Goal: Task Accomplishment & Management: Use online tool/utility

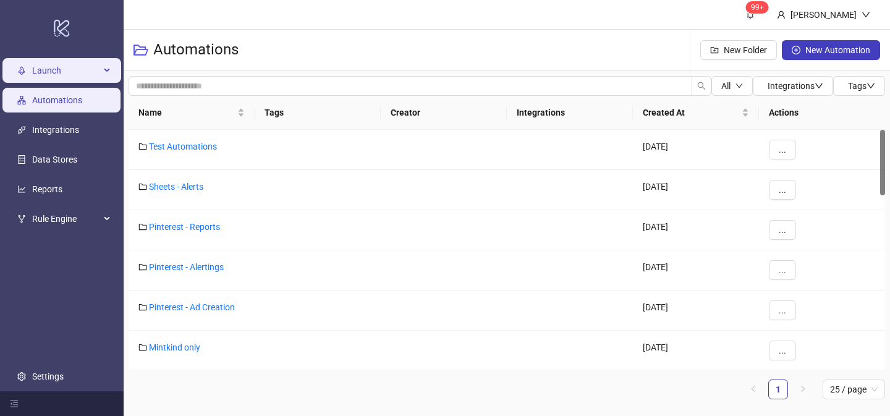
click at [63, 67] on span "Launch" at bounding box center [66, 70] width 68 height 25
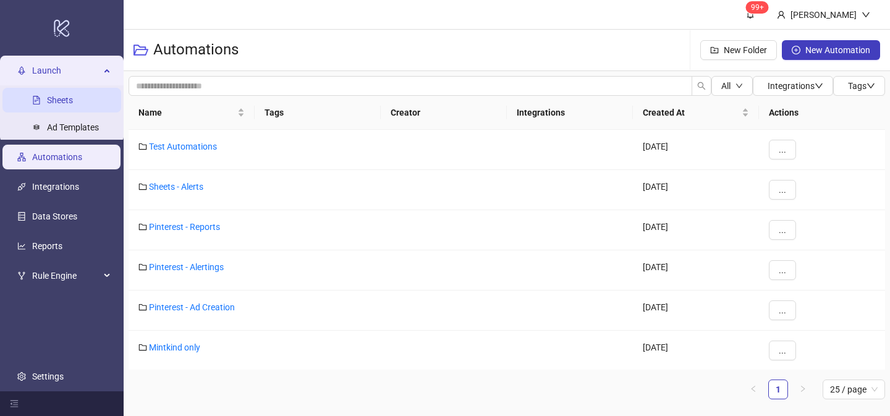
click at [57, 104] on link "Sheets" at bounding box center [60, 100] width 26 height 10
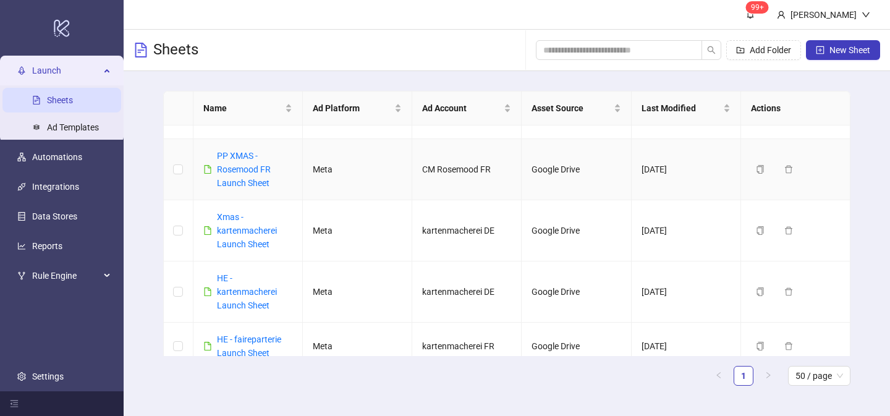
scroll to position [173, 0]
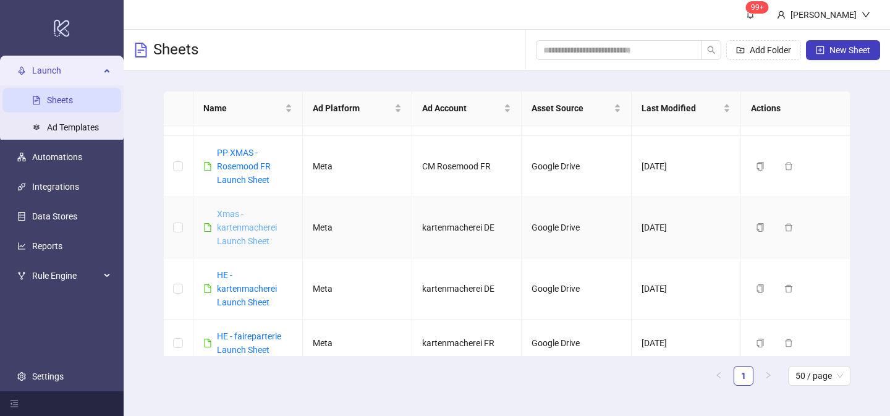
click at [250, 228] on link "Xmas - kartenmacherei Launch Sheet" at bounding box center [247, 227] width 60 height 37
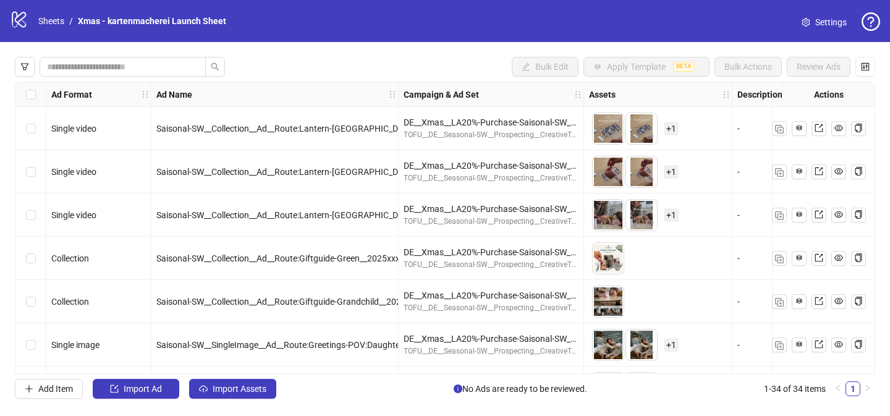
click at [807, 20] on icon "setting" at bounding box center [806, 22] width 9 height 9
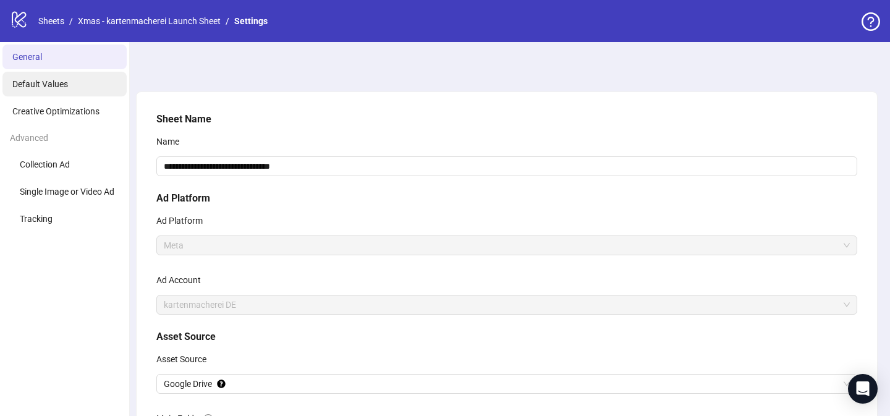
click at [67, 89] on li "Default Values" at bounding box center [64, 84] width 124 height 25
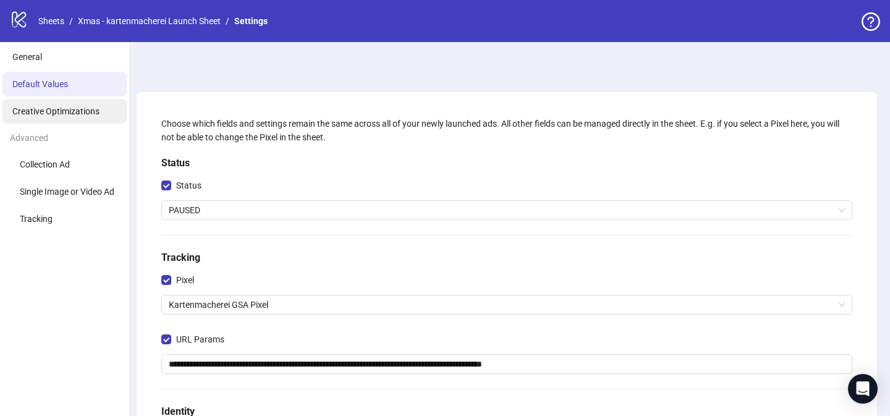
click at [56, 111] on span "Creative Optimizations" at bounding box center [55, 111] width 87 height 10
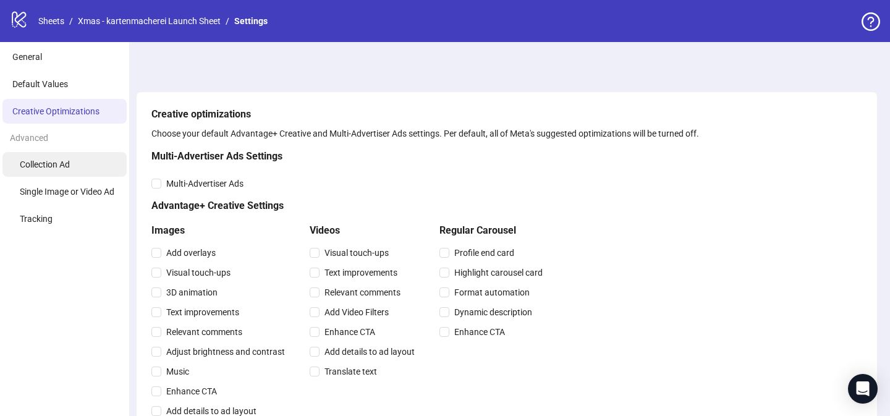
click at [61, 165] on span "Collection Ad" at bounding box center [45, 164] width 50 height 10
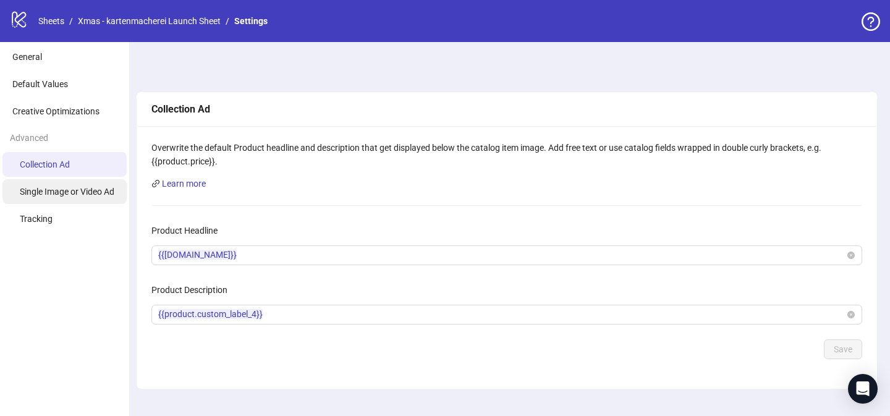
click at [46, 186] on li "Single Image or Video Ad" at bounding box center [64, 191] width 124 height 25
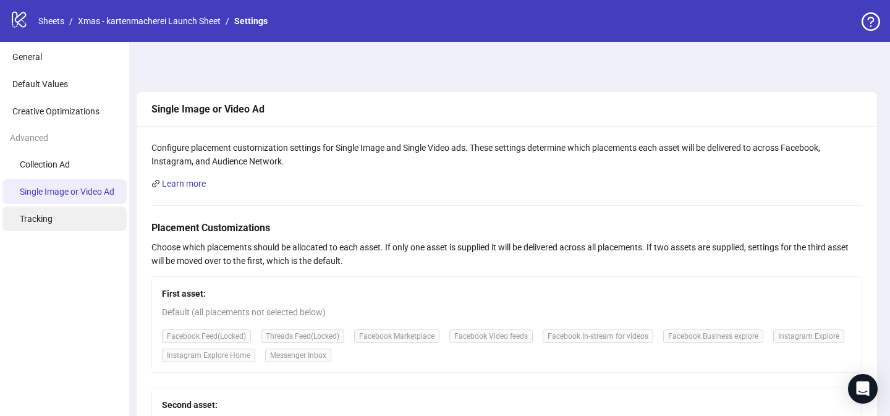
click at [28, 219] on span "Tracking" at bounding box center [36, 219] width 33 height 10
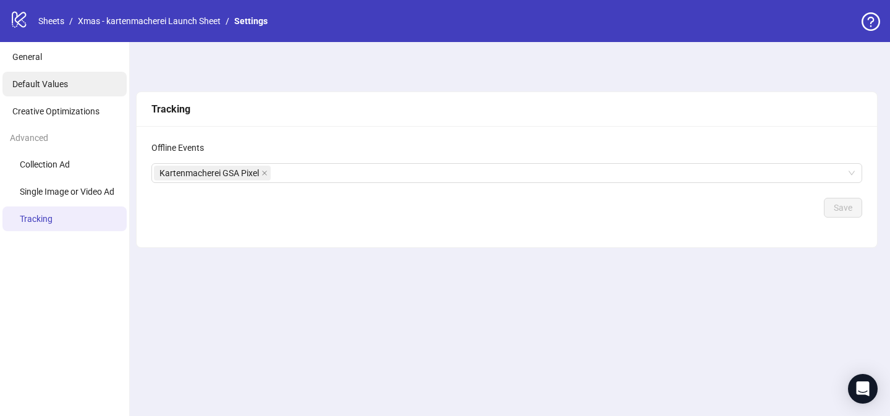
click at [61, 78] on li "Default Values" at bounding box center [64, 84] width 124 height 25
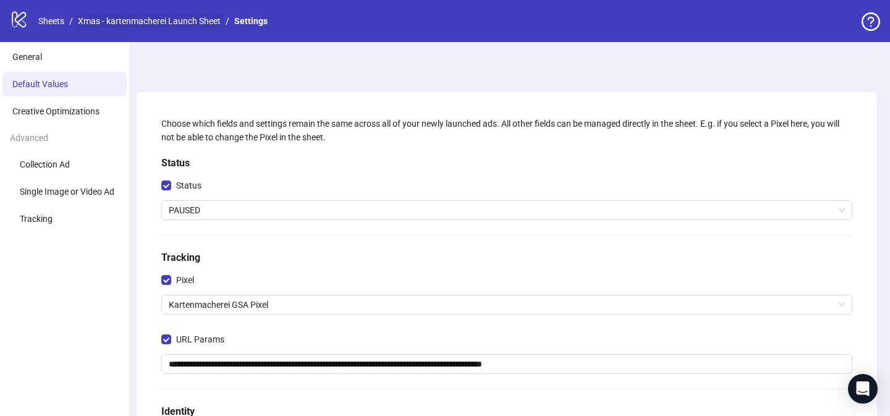
click at [198, 21] on link "Xmas - kartenmacherei Launch Sheet" at bounding box center [149, 21] width 148 height 14
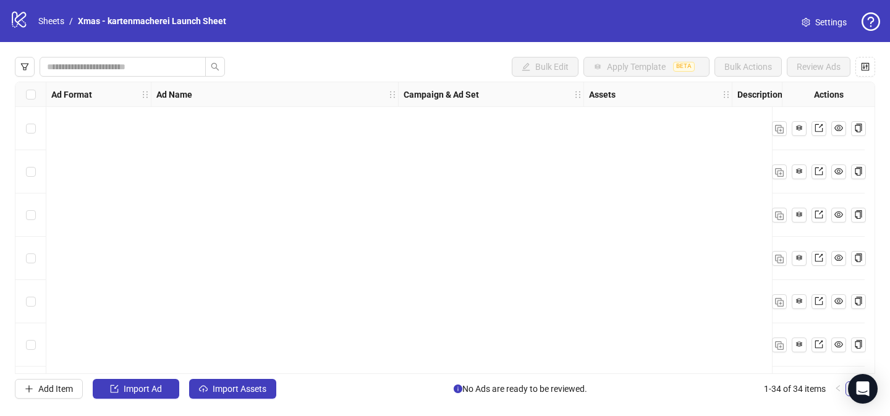
scroll to position [333, 0]
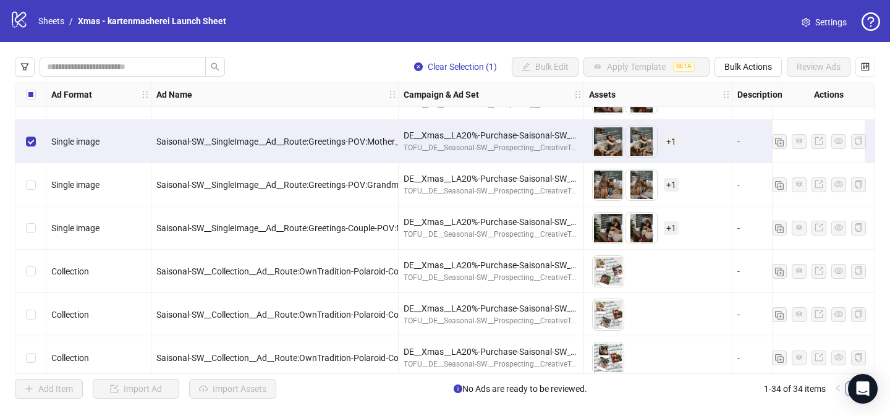
click at [35, 144] on div "Select row 9" at bounding box center [30, 141] width 31 height 43
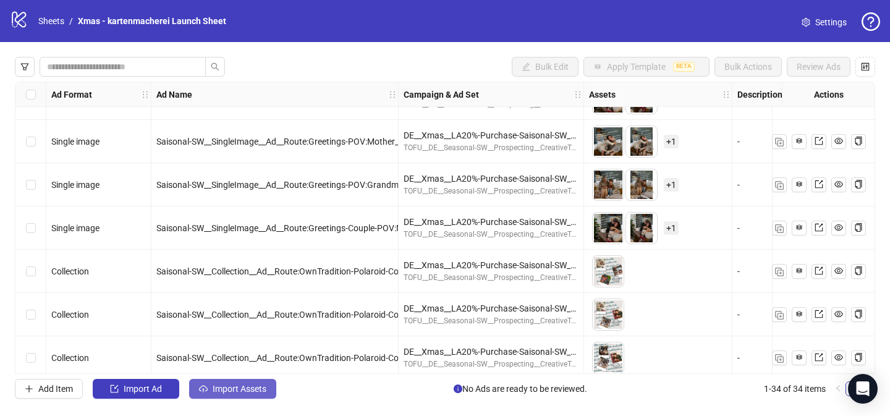
click at [231, 388] on span "Import Assets" at bounding box center [240, 389] width 54 height 10
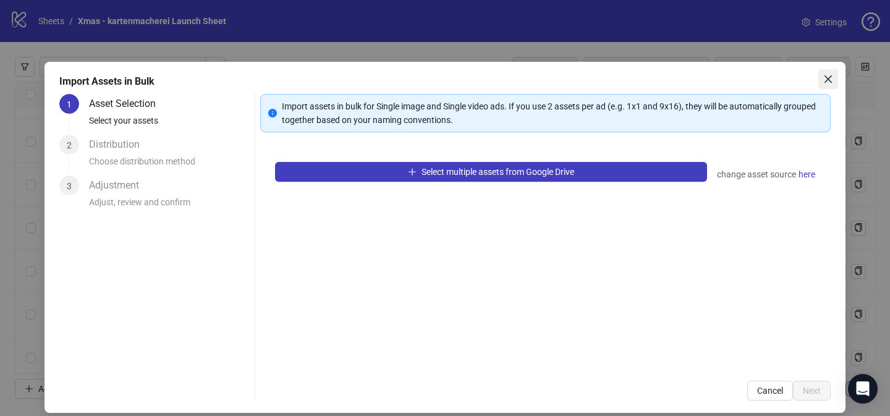
click at [828, 79] on icon "close" at bounding box center [827, 78] width 7 height 7
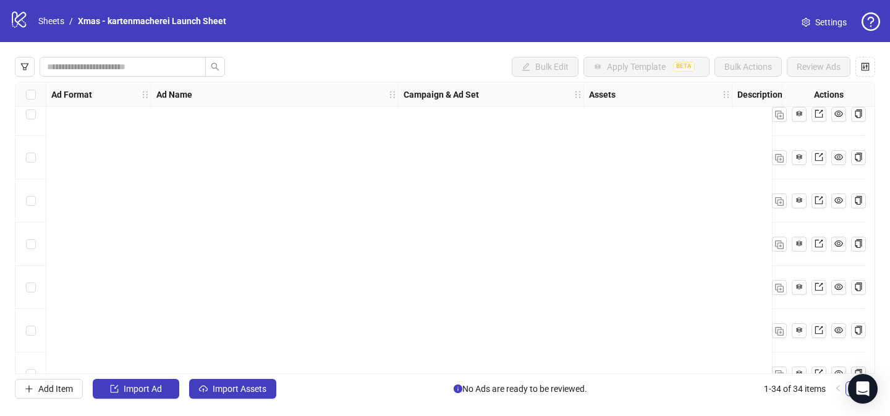
scroll to position [0, 0]
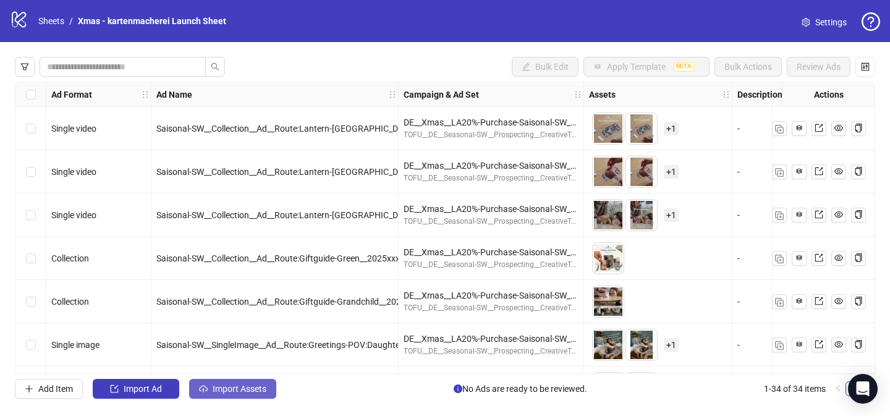
click at [237, 388] on span "Import Assets" at bounding box center [240, 389] width 54 height 10
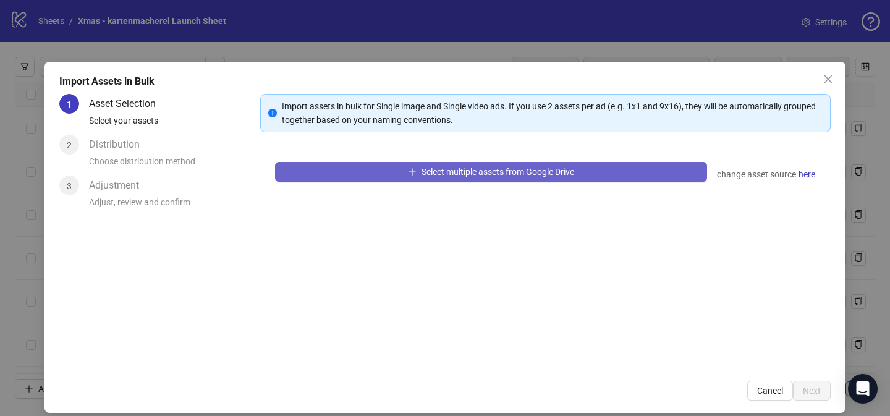
click at [504, 169] on span "Select multiple assets from Google Drive" at bounding box center [497, 172] width 153 height 10
click at [393, 172] on button "Select multiple assets from Google Drive" at bounding box center [491, 172] width 432 height 20
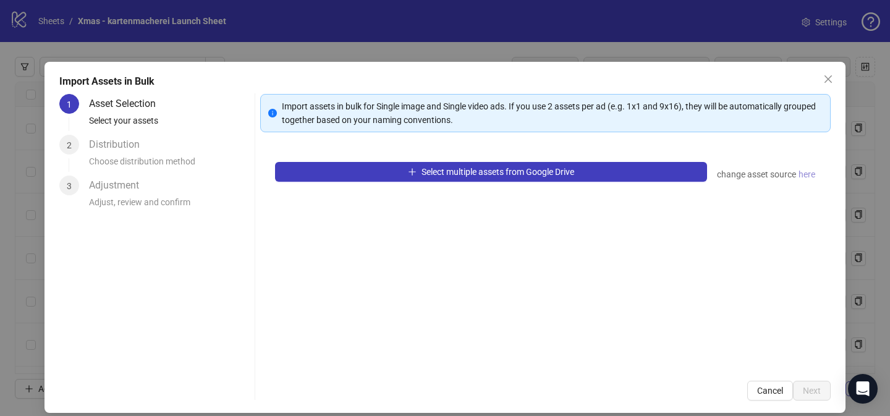
click at [809, 177] on span "here" at bounding box center [806, 174] width 17 height 14
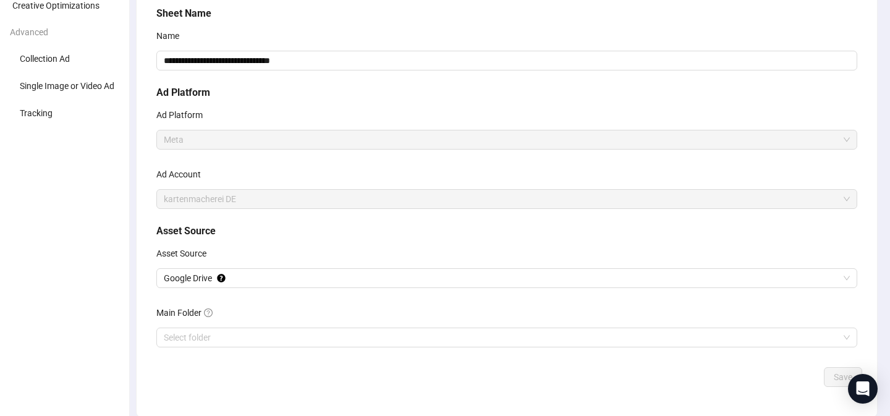
scroll to position [112, 0]
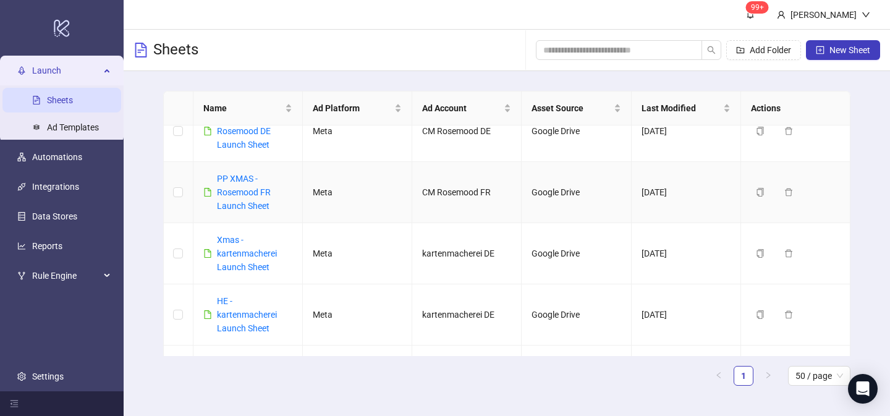
scroll to position [161, 0]
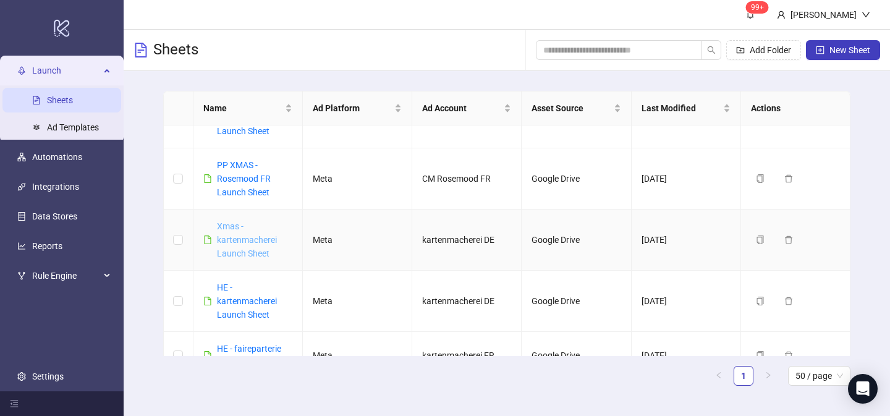
click at [245, 242] on link "Xmas - kartenmacherei Launch Sheet" at bounding box center [247, 239] width 60 height 37
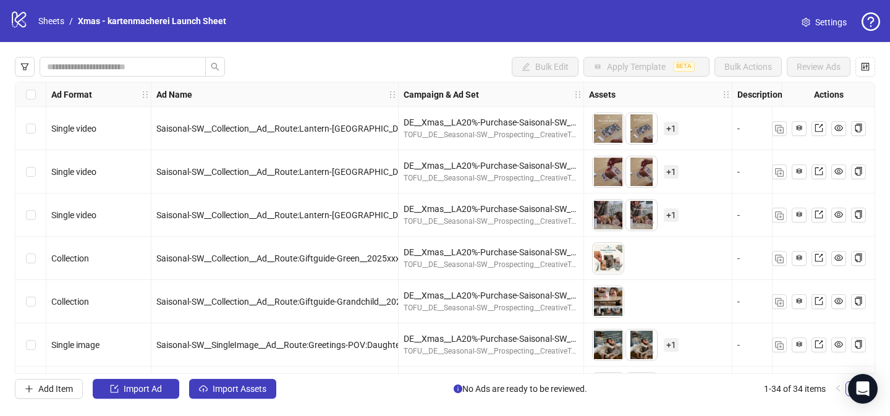
click at [831, 24] on span "Settings" at bounding box center [831, 22] width 32 height 14
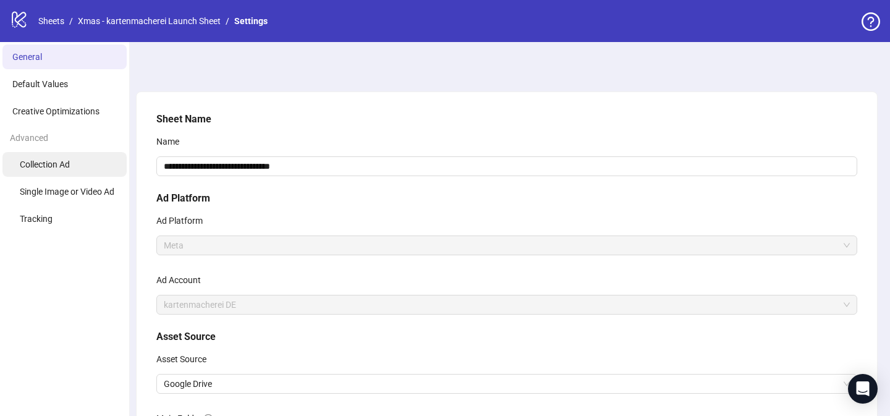
click at [75, 160] on li "Collection Ad" at bounding box center [64, 164] width 124 height 25
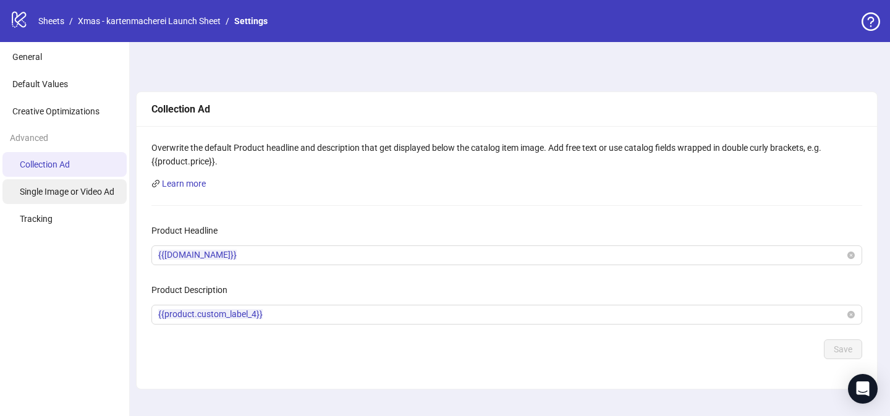
click at [66, 200] on li "Single Image or Video Ad" at bounding box center [64, 191] width 124 height 25
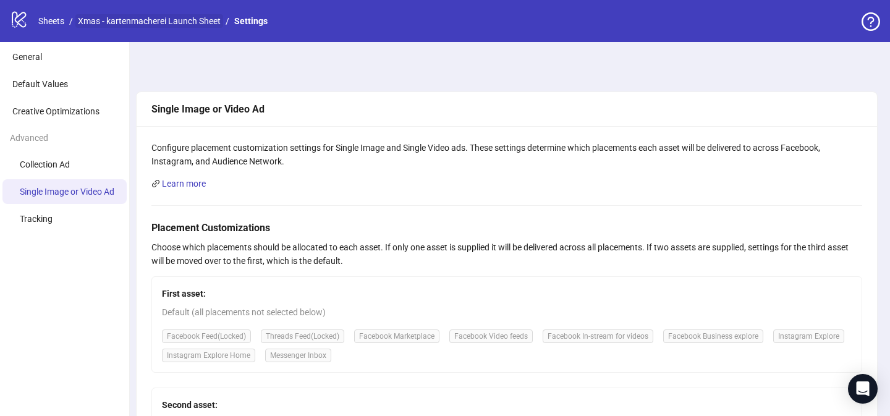
click at [161, 22] on link "Xmas - kartenmacherei Launch Sheet" at bounding box center [149, 21] width 148 height 14
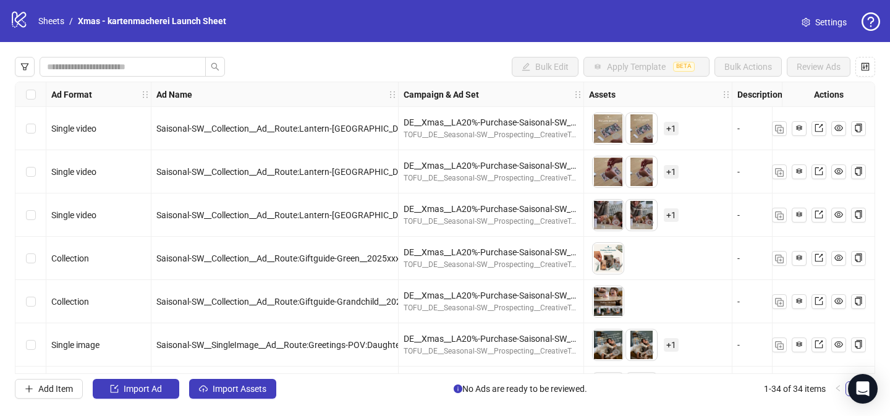
drag, startPoint x: 81, startPoint y: 125, endPoint x: 87, endPoint y: 129, distance: 6.9
click at [82, 125] on span "Single video" at bounding box center [73, 129] width 45 height 10
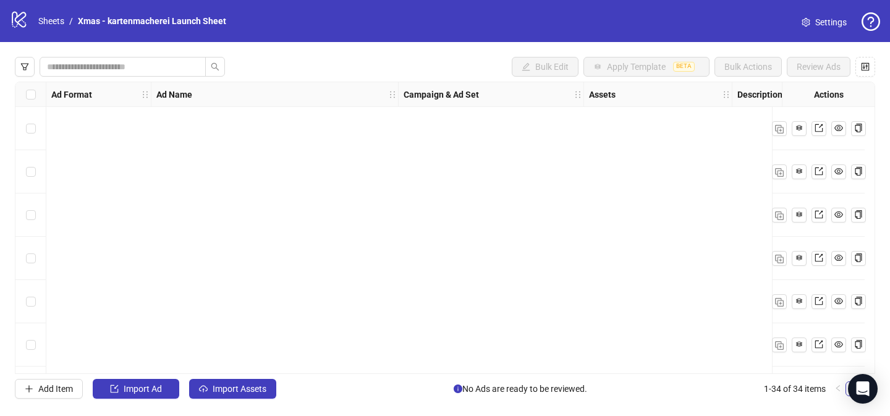
scroll to position [1209, 0]
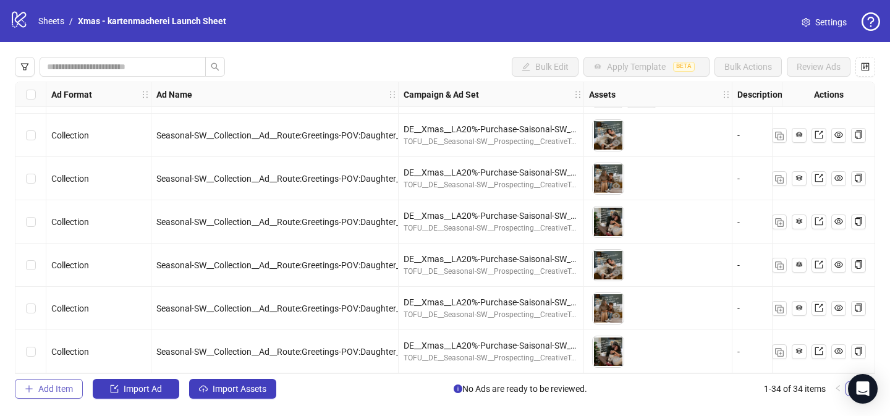
click at [61, 389] on span "Add Item" at bounding box center [55, 389] width 35 height 10
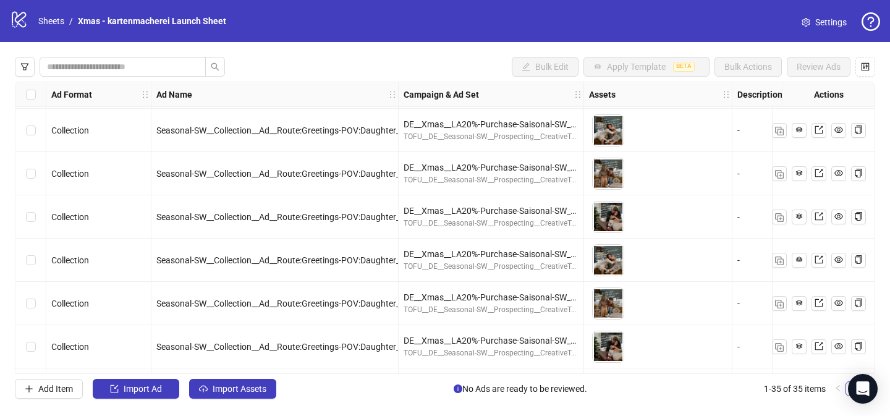
scroll to position [1253, 0]
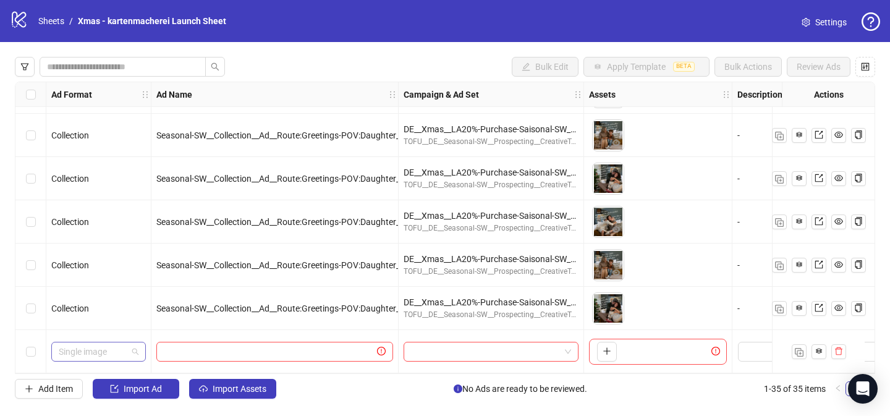
click at [120, 347] on span "Single image" at bounding box center [99, 351] width 80 height 19
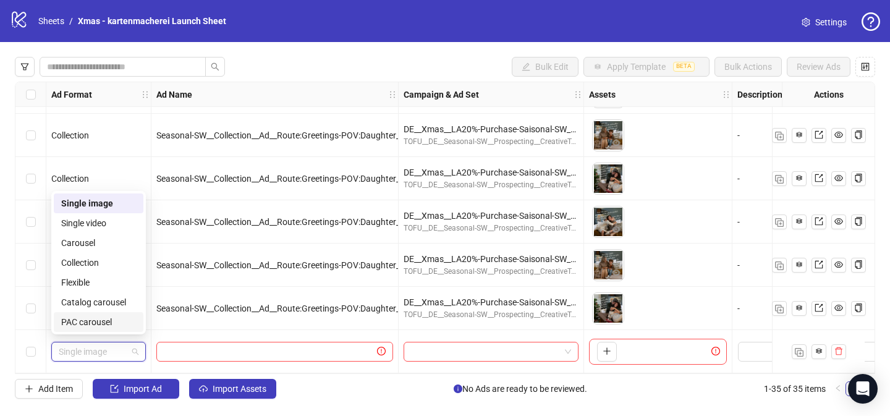
click at [400, 386] on div "Add Item Import Ad Import Assets No Ads are ready to be reviewed. 1-35 of 35 it…" at bounding box center [445, 389] width 860 height 20
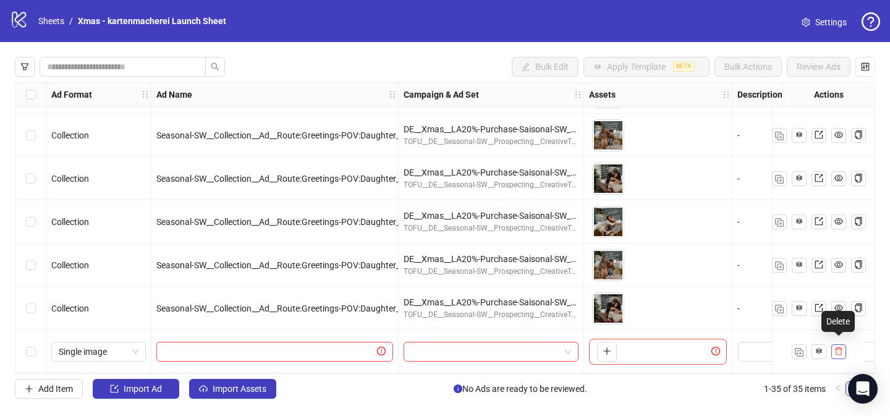
click at [835, 349] on icon "delete" at bounding box center [838, 351] width 9 height 9
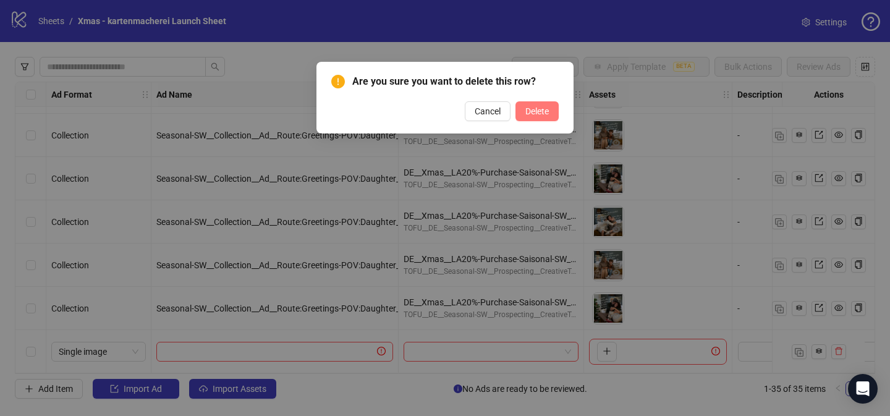
click at [535, 106] on span "Delete" at bounding box center [536, 111] width 23 height 10
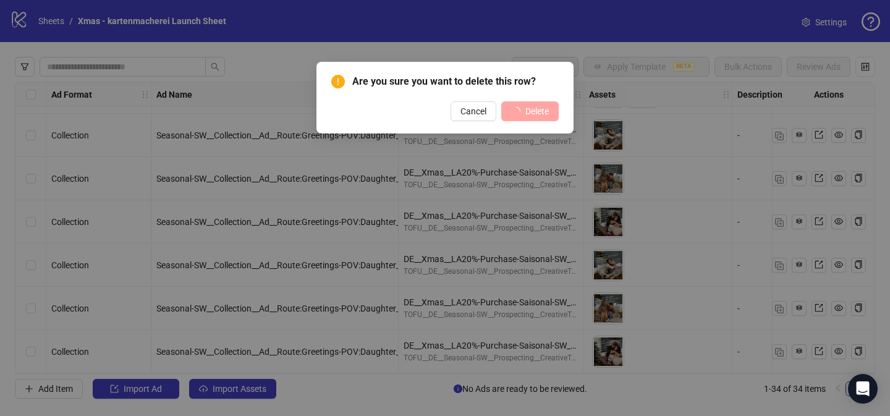
scroll to position [1209, 0]
